Goal: Entertainment & Leisure: Consume media (video, audio)

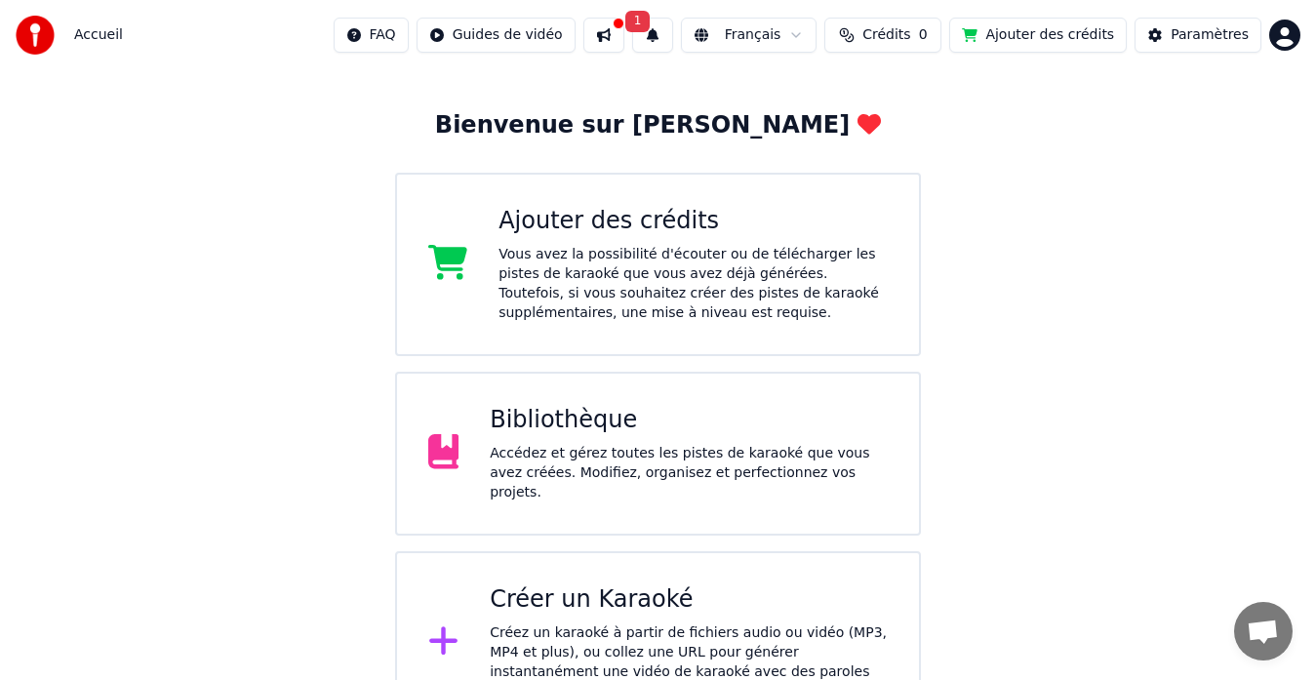
scroll to position [104, 0]
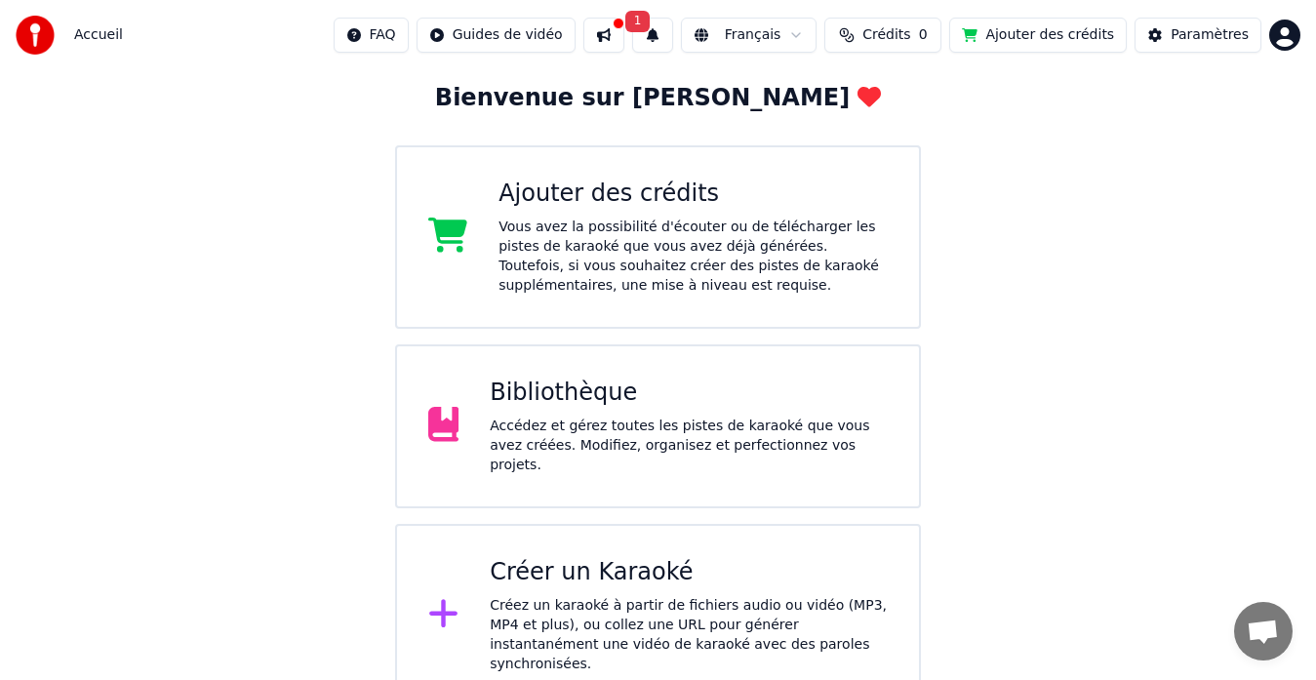
click at [559, 407] on div "Bibliothèque" at bounding box center [689, 393] width 398 height 31
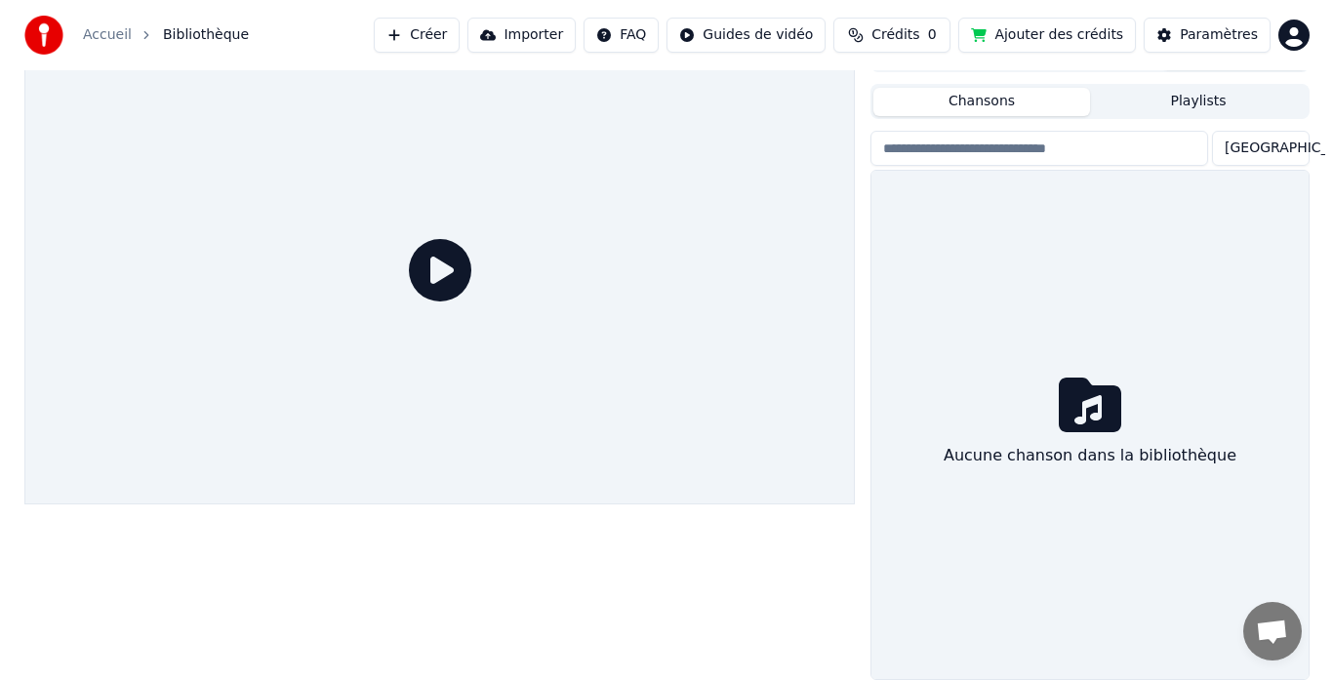
scroll to position [33, 0]
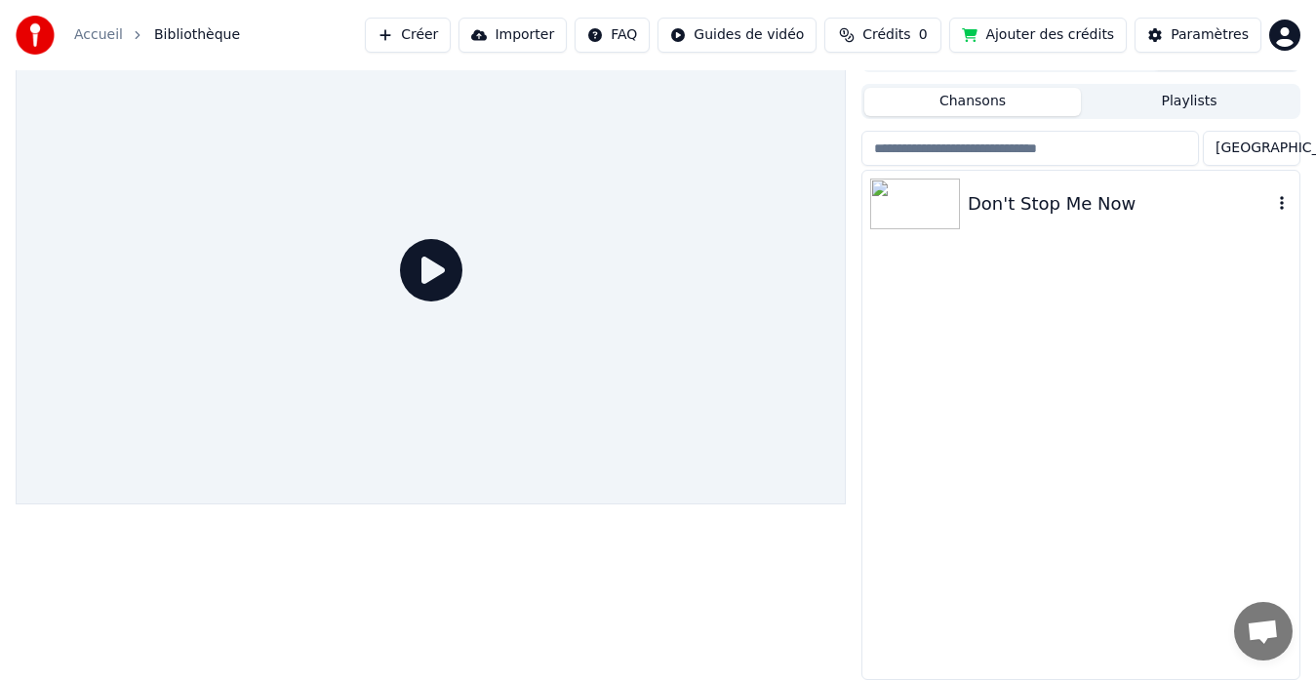
click at [1028, 208] on div "Don't Stop Me Now" at bounding box center [1120, 203] width 304 height 27
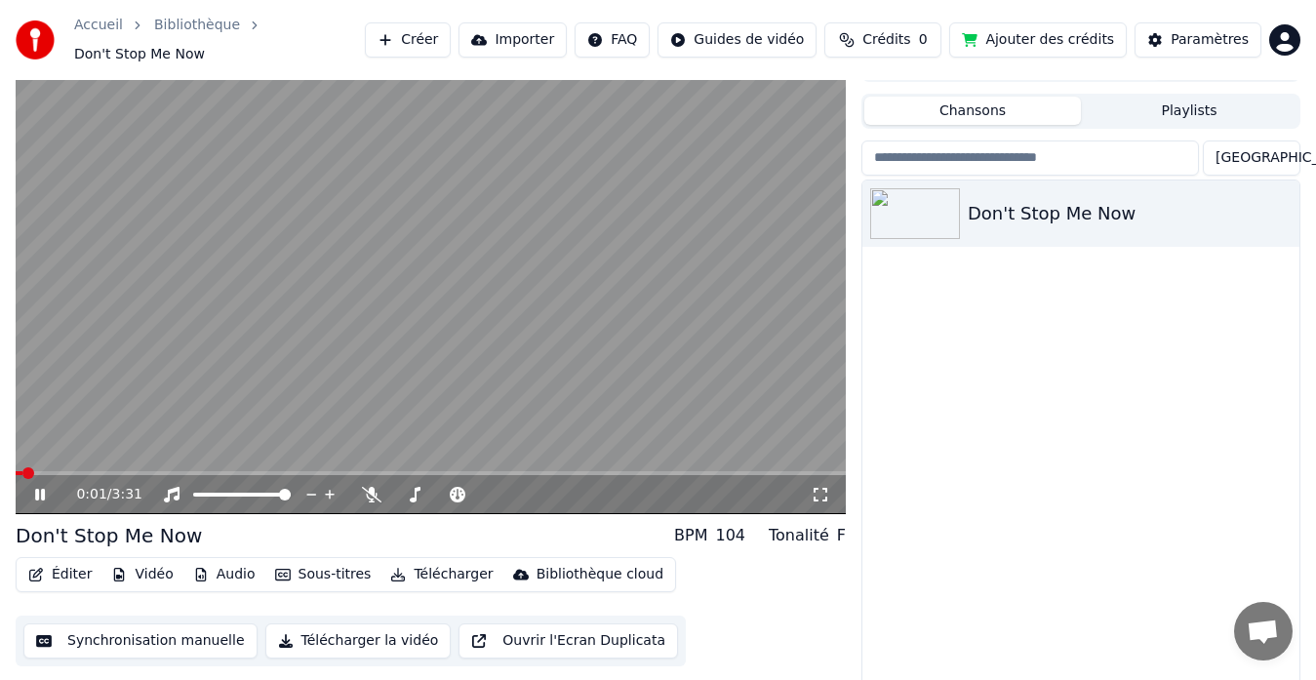
click at [218, 561] on button "Audio" at bounding box center [224, 574] width 78 height 27
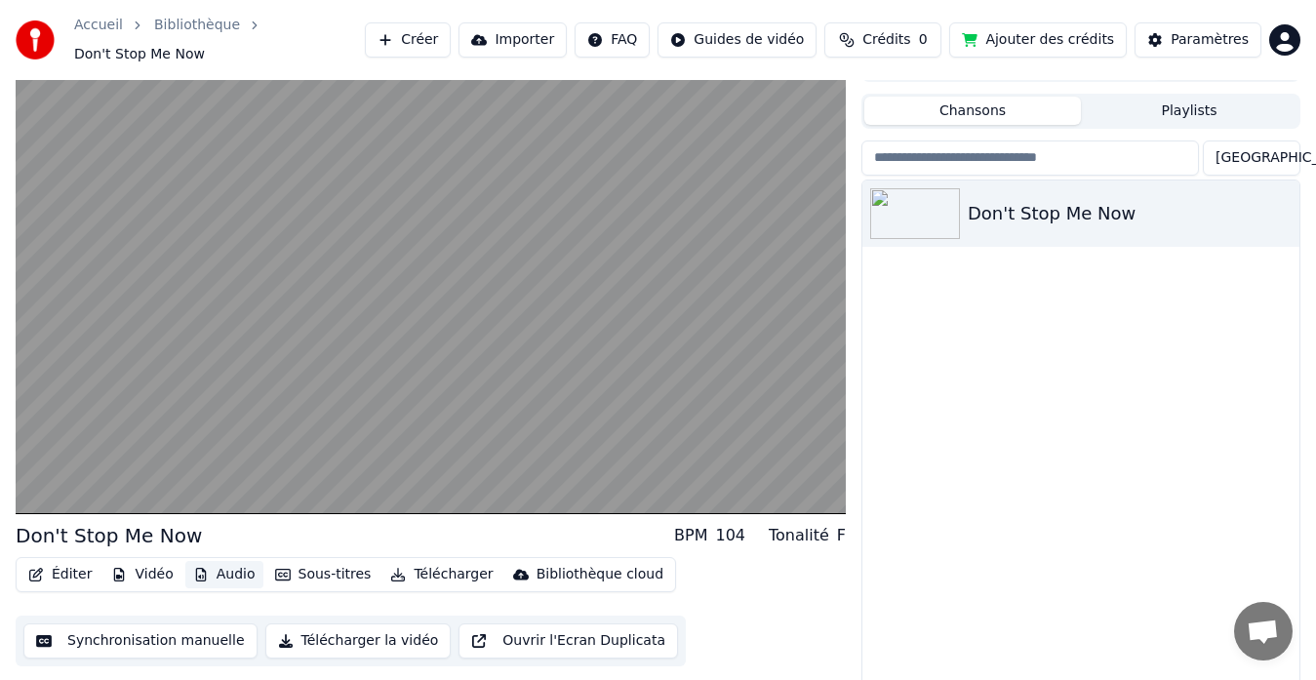
click at [218, 563] on button "Audio" at bounding box center [224, 574] width 78 height 27
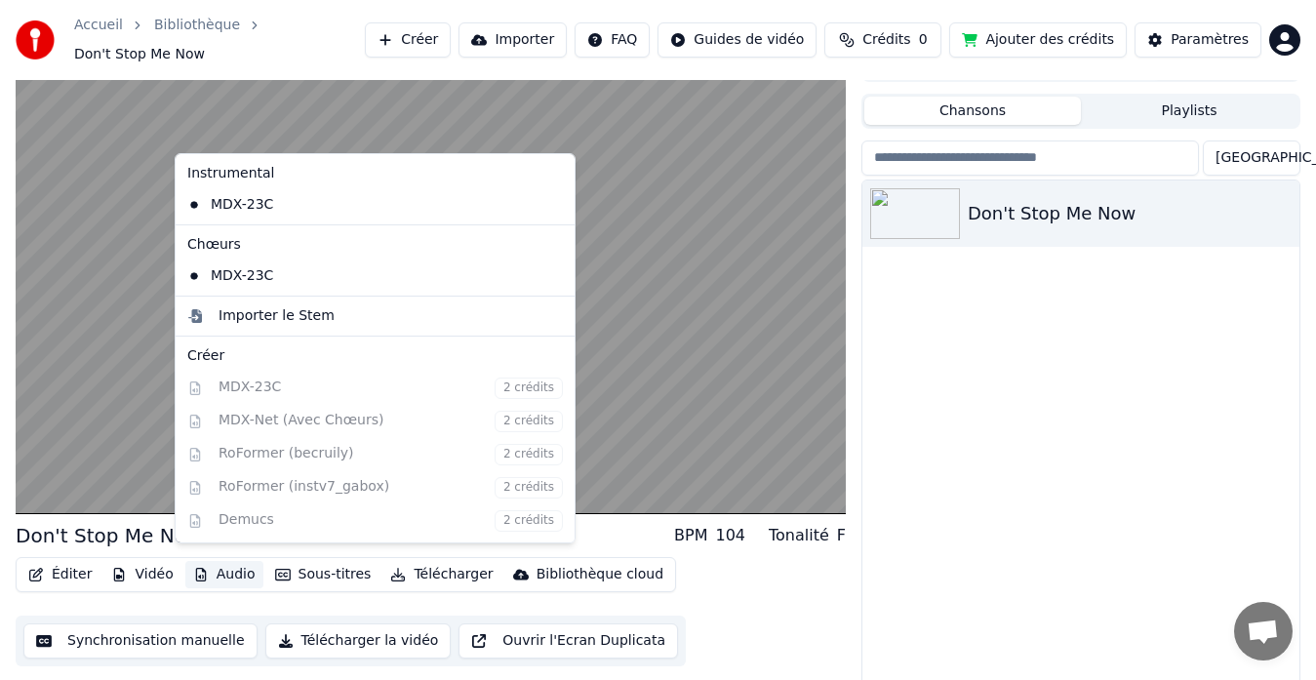
click at [218, 563] on button "Audio" at bounding box center [224, 574] width 78 height 27
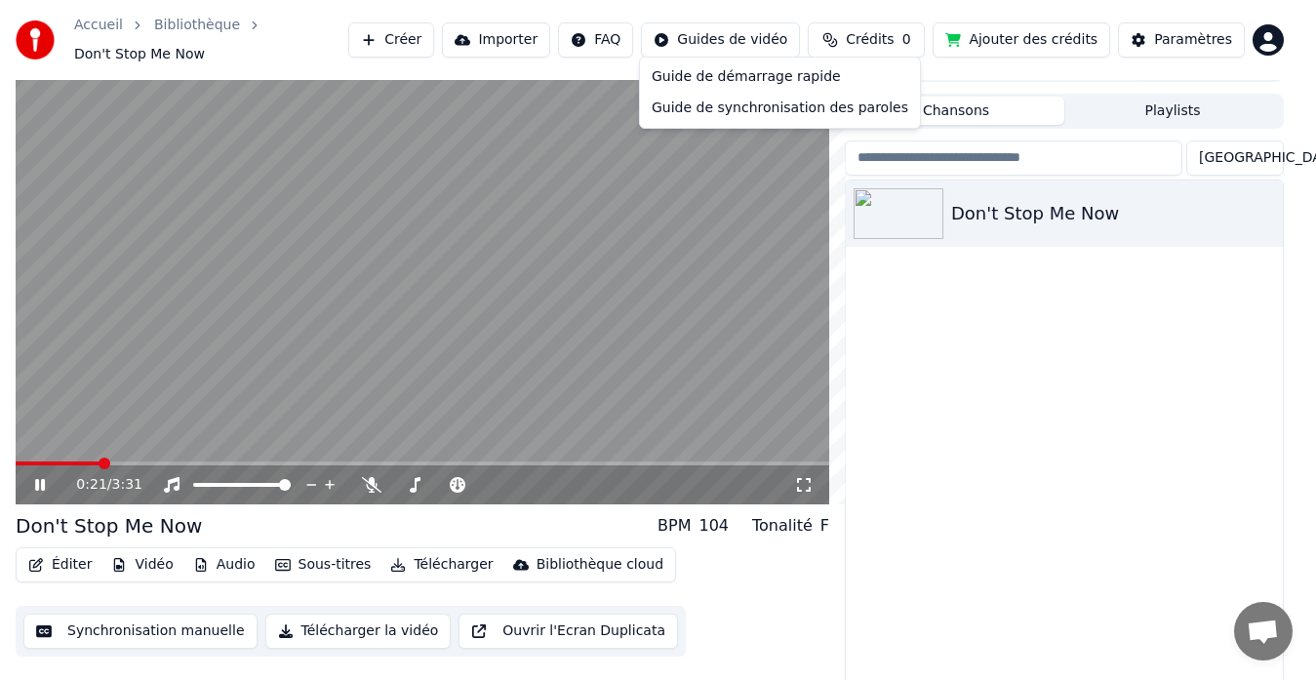
click at [750, 24] on html "Accueil Bibliothèque Don't Stop Me Now Créer Importer FAQ Guides de vidéo Crédi…" at bounding box center [658, 307] width 1316 height 680
